Goal: Transaction & Acquisition: Purchase product/service

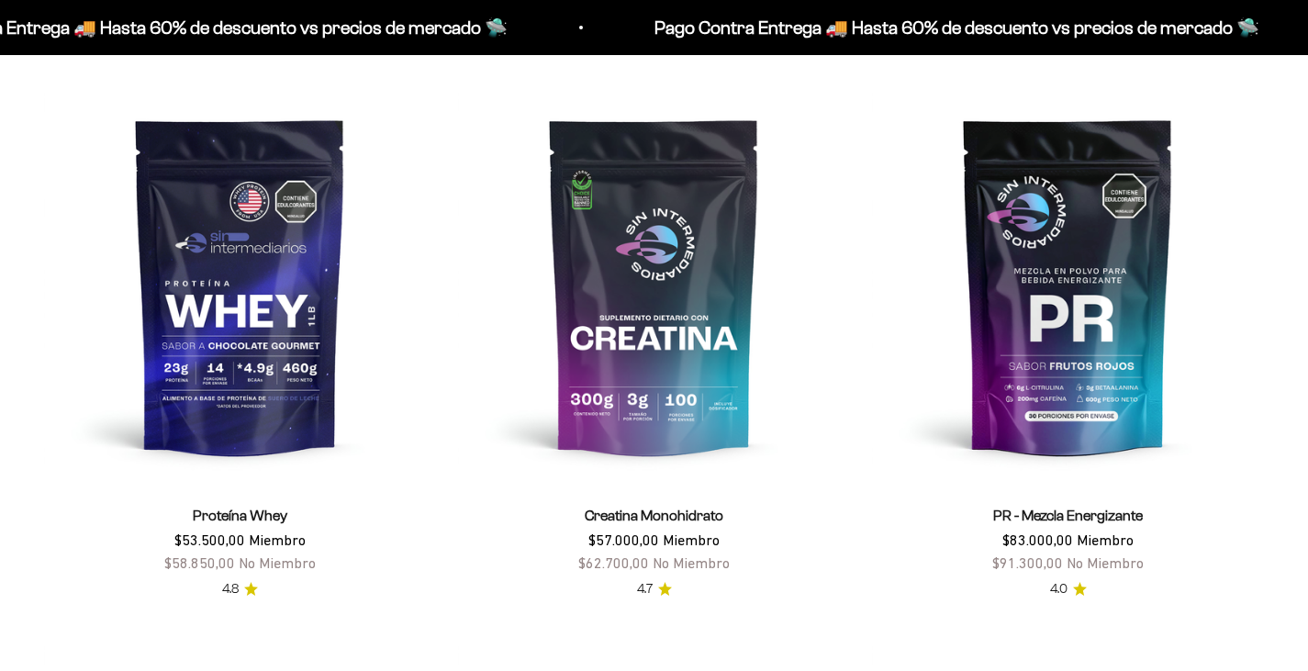
scroll to position [751, 0]
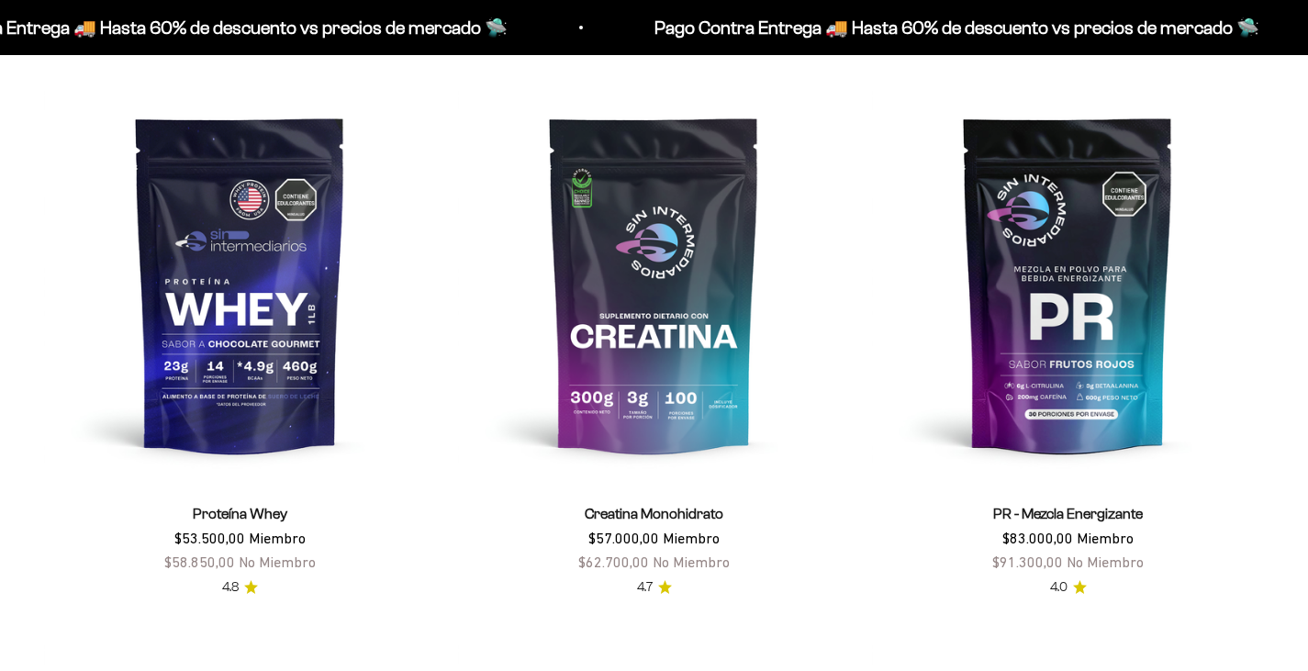
click at [222, 371] on img at bounding box center [240, 284] width 392 height 392
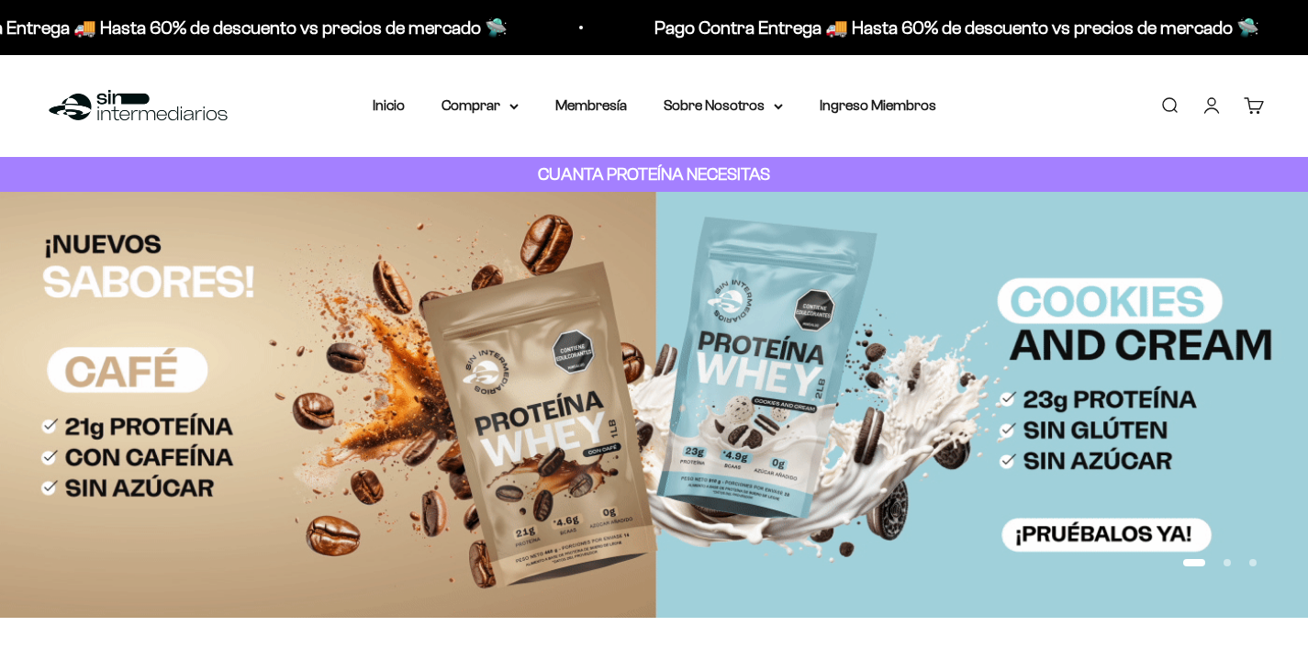
scroll to position [826, 0]
